Goal: Task Accomplishment & Management: Manage account settings

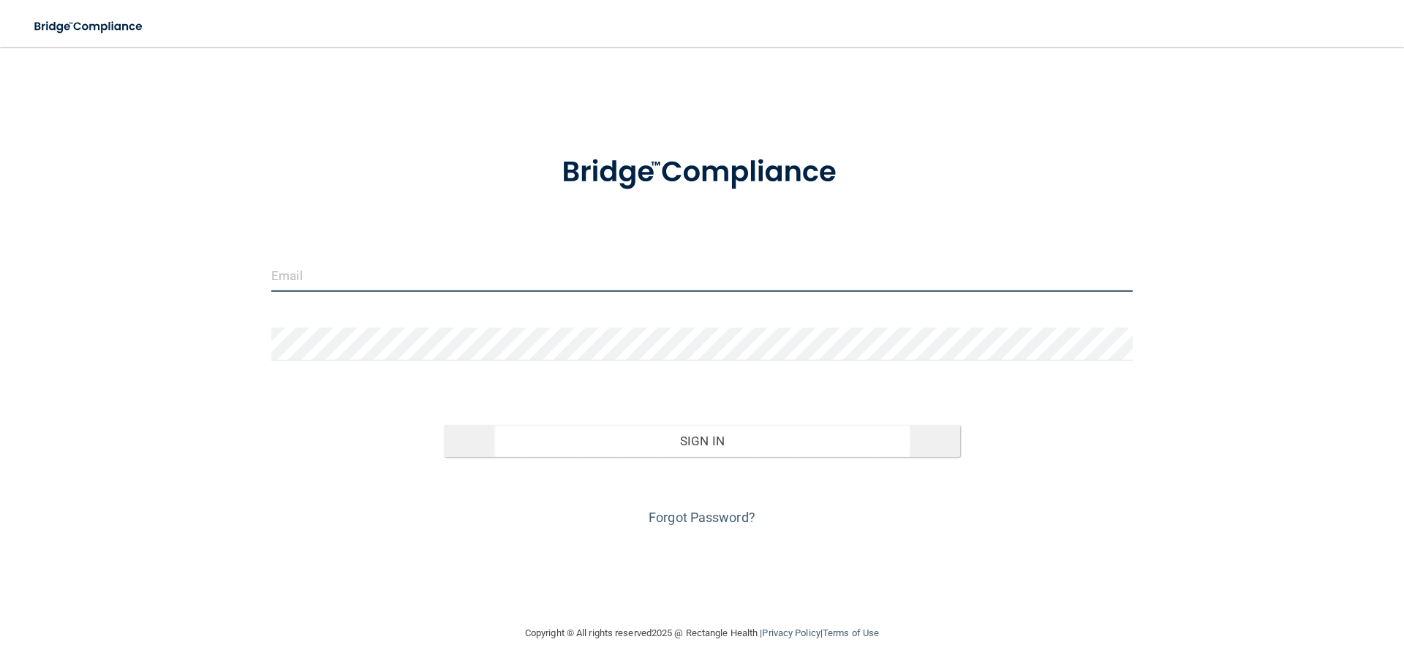
type input "[EMAIL_ADDRESS][DOMAIN_NAME]"
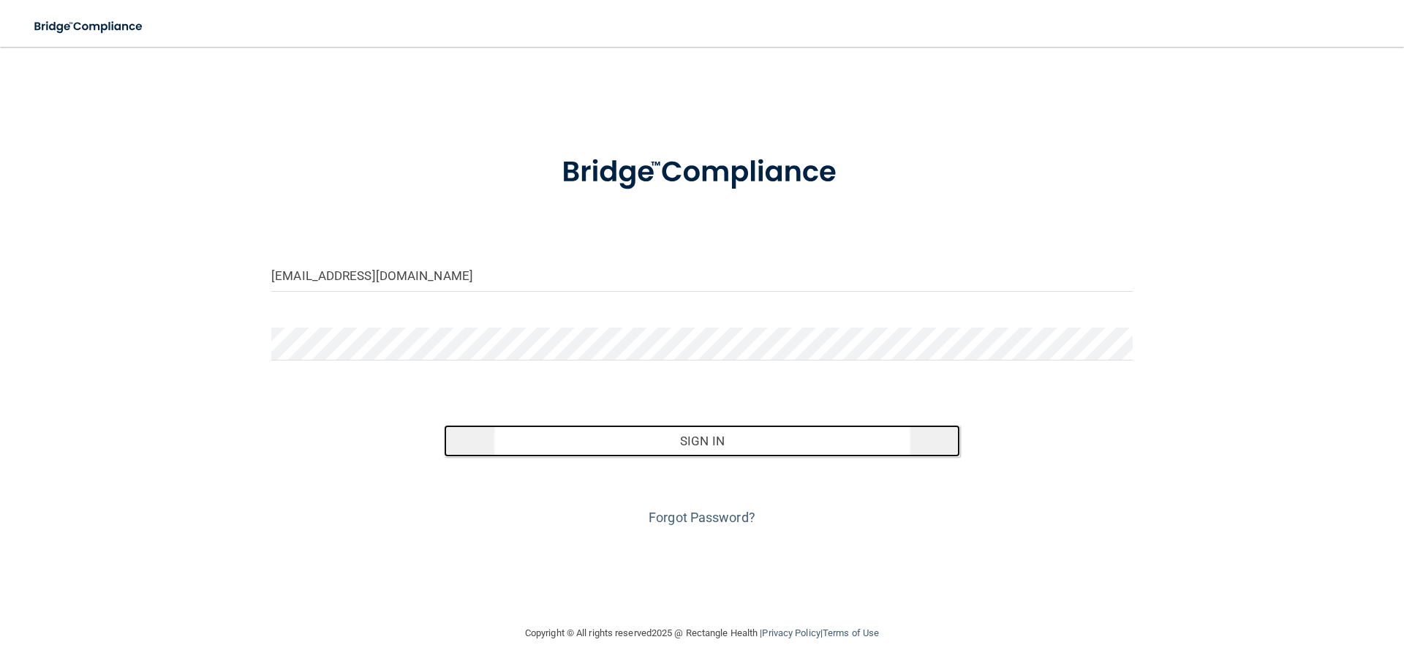
click at [719, 441] on button "Sign In" at bounding box center [702, 441] width 517 height 32
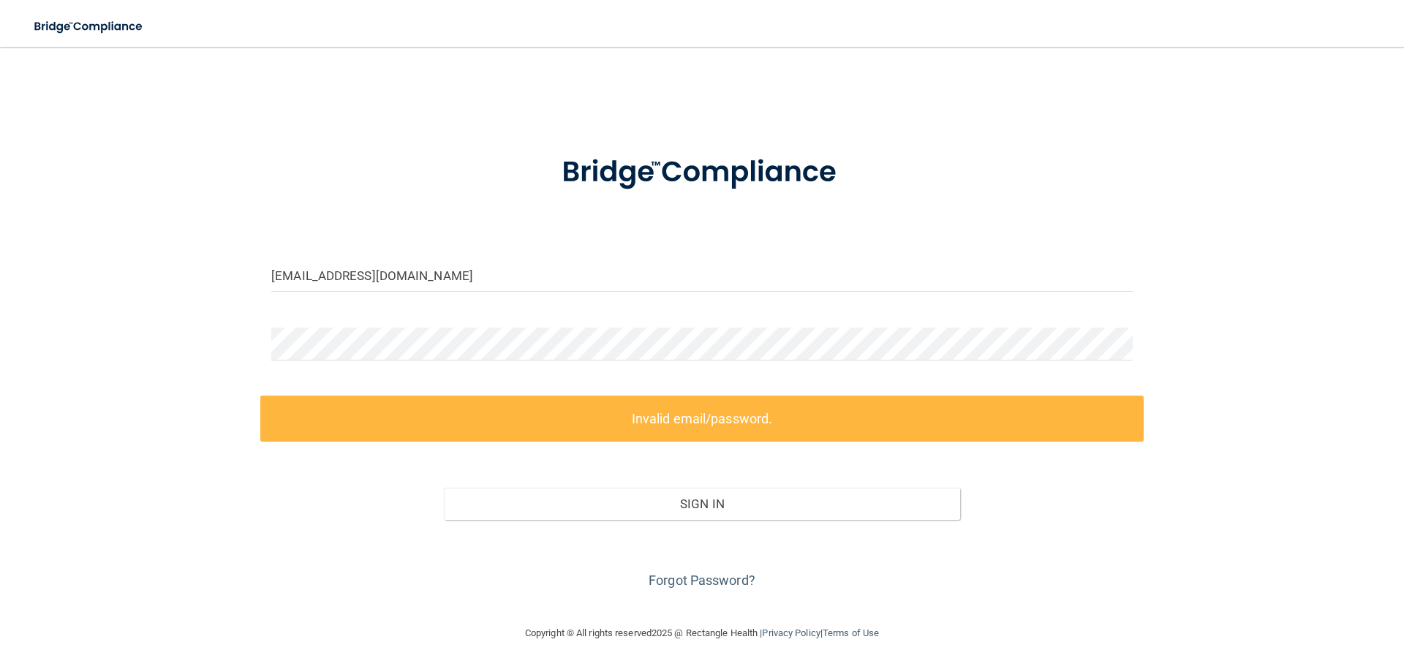
click at [624, 414] on label "Invalid email/password." at bounding box center [701, 419] width 883 height 46
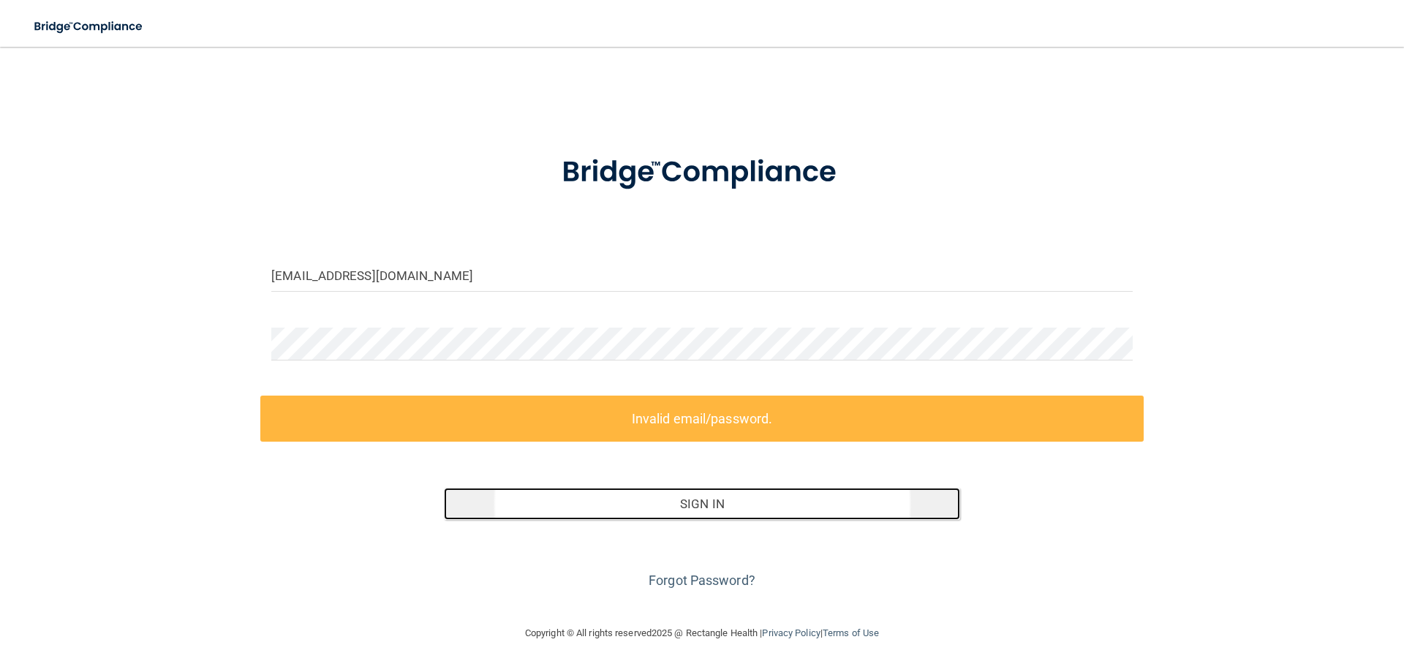
click at [669, 504] on button "Sign In" at bounding box center [702, 504] width 517 height 32
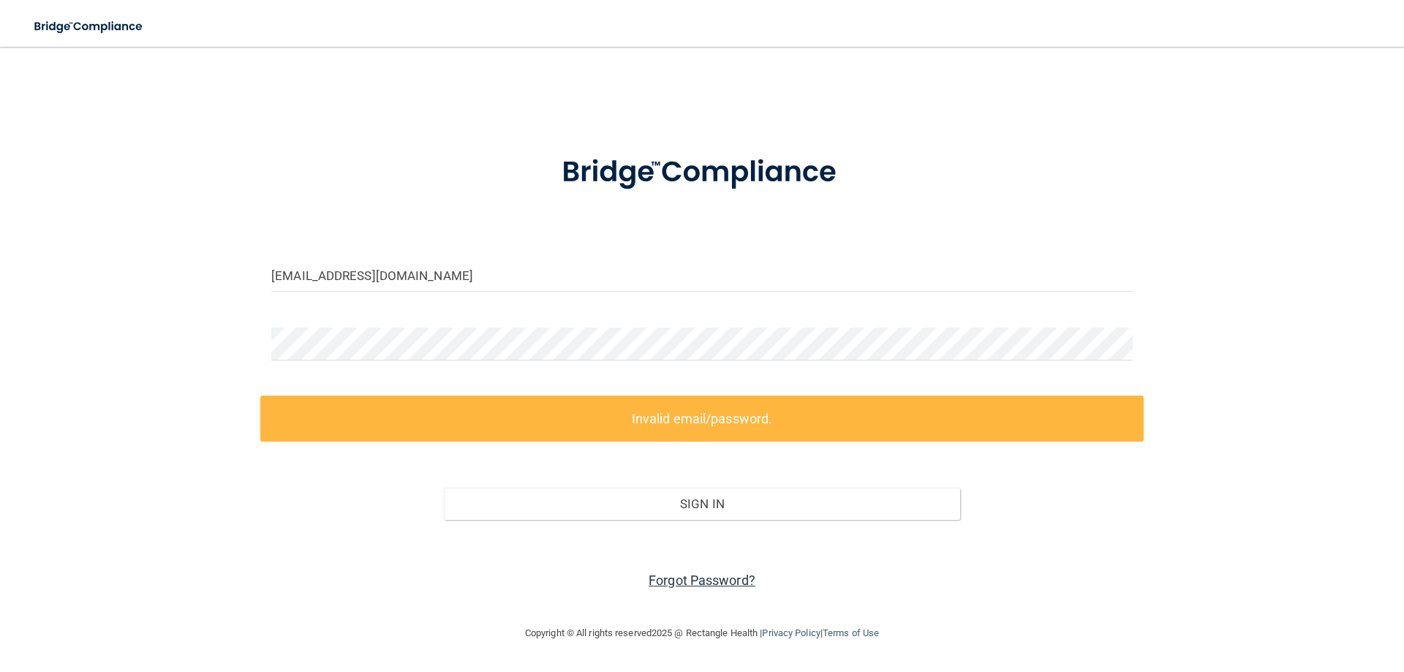
click at [700, 580] on link "Forgot Password?" at bounding box center [702, 580] width 107 height 15
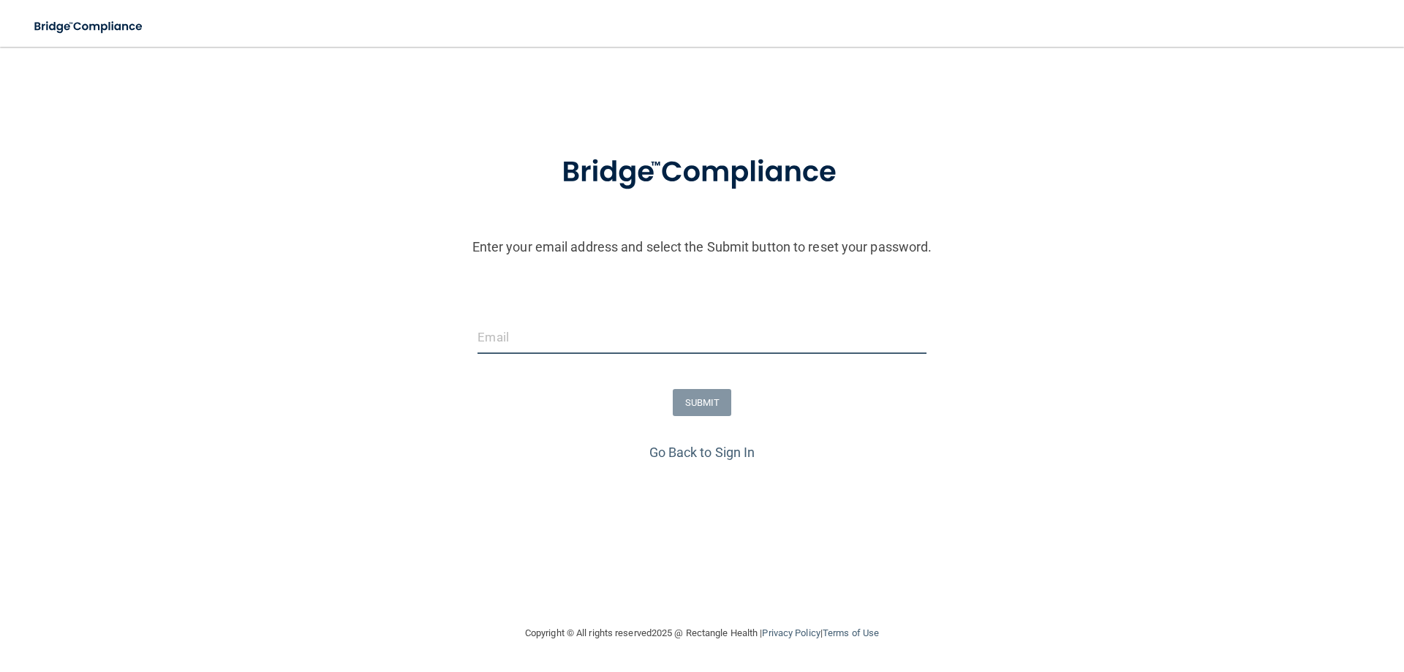
click at [573, 333] on input "email" at bounding box center [701, 337] width 448 height 33
type input "[EMAIL_ADDRESS][DOMAIN_NAME]"
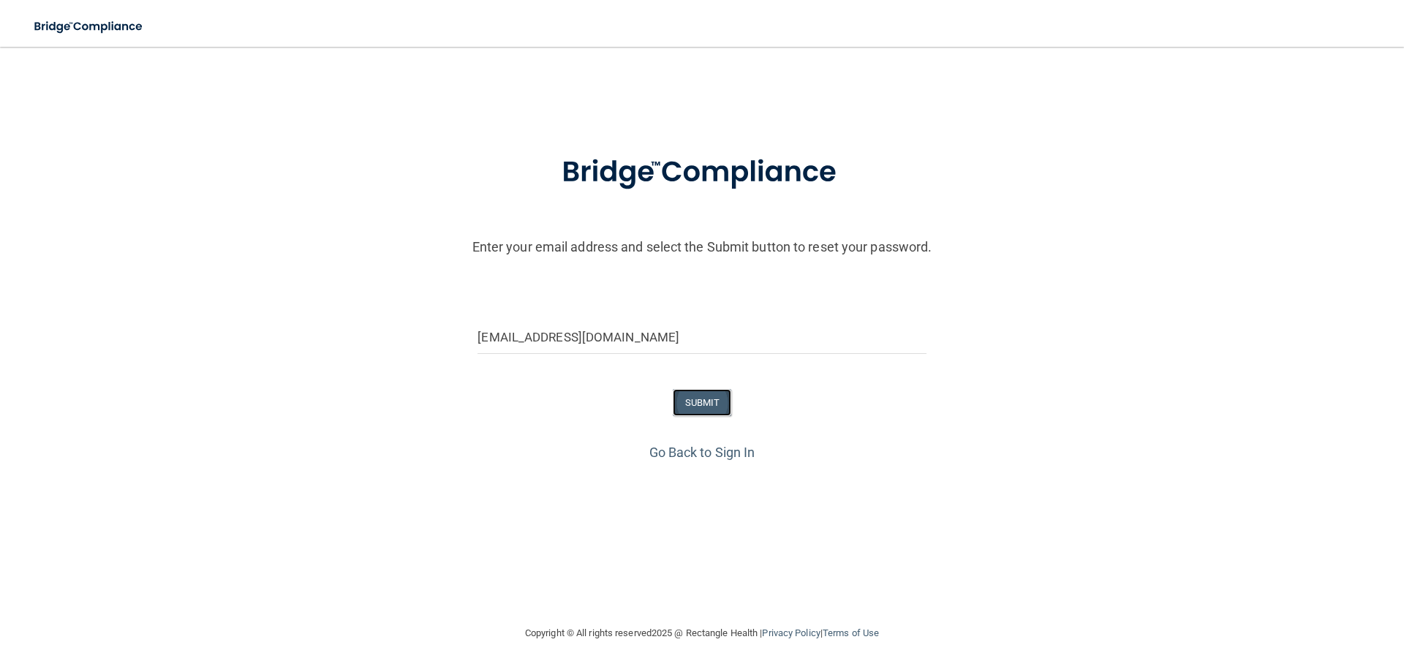
click at [695, 399] on button "SUBMIT" at bounding box center [702, 402] width 59 height 27
